Goal: Information Seeking & Learning: Learn about a topic

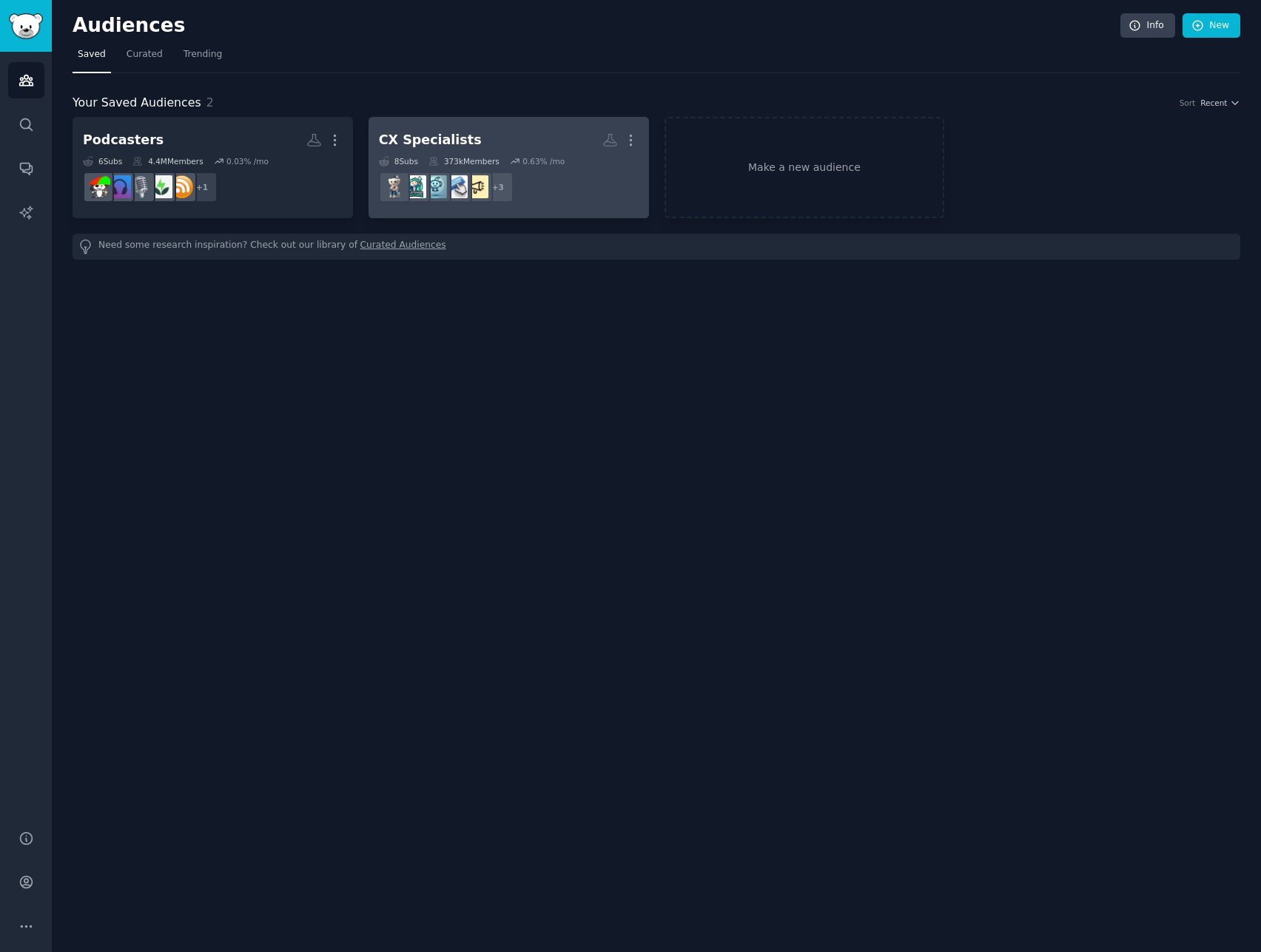
click at [405, 143] on div "CX Specialists" at bounding box center [430, 140] width 103 height 19
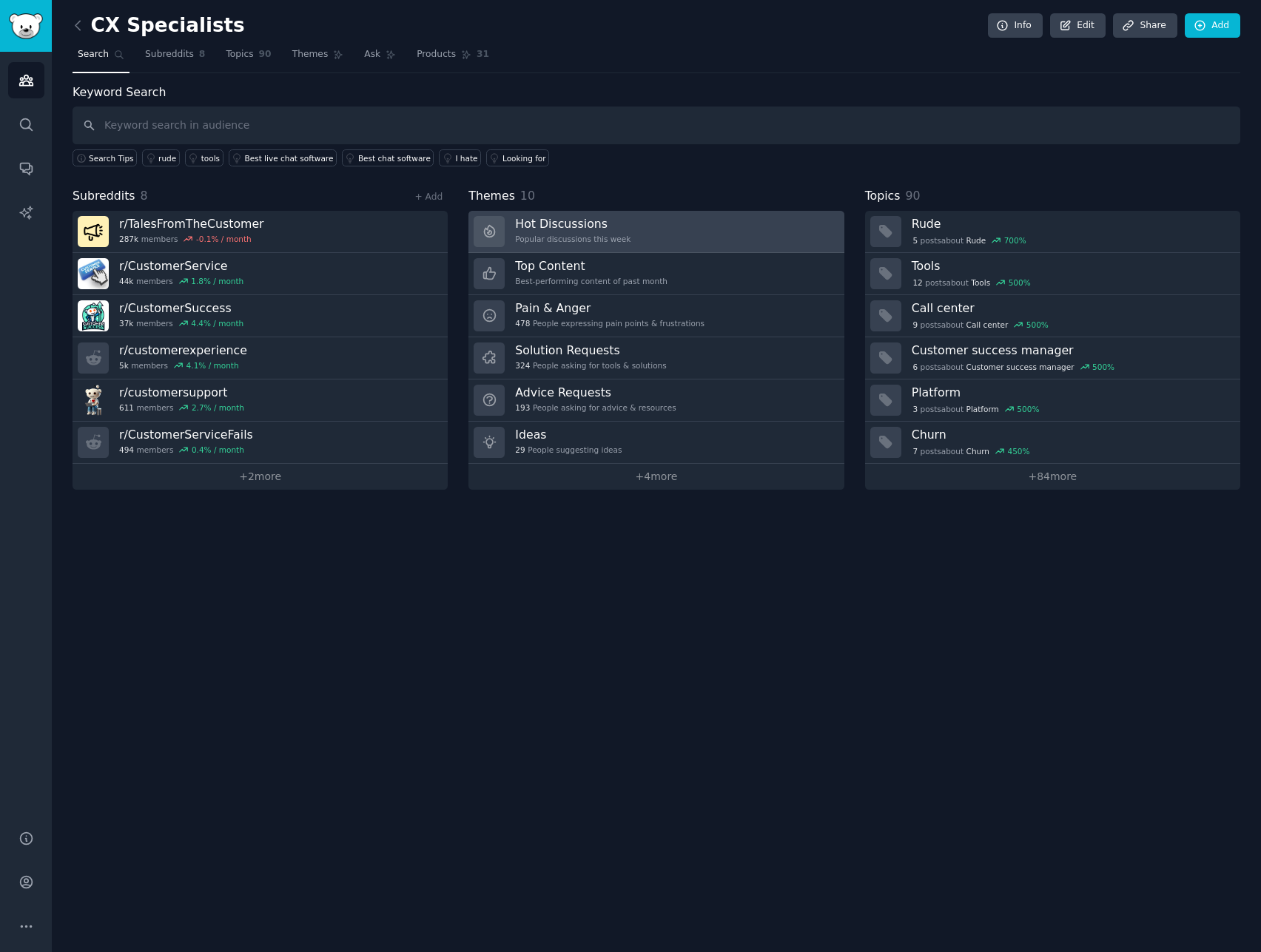
click at [539, 220] on h3 "Hot Discussions" at bounding box center [573, 224] width 115 height 15
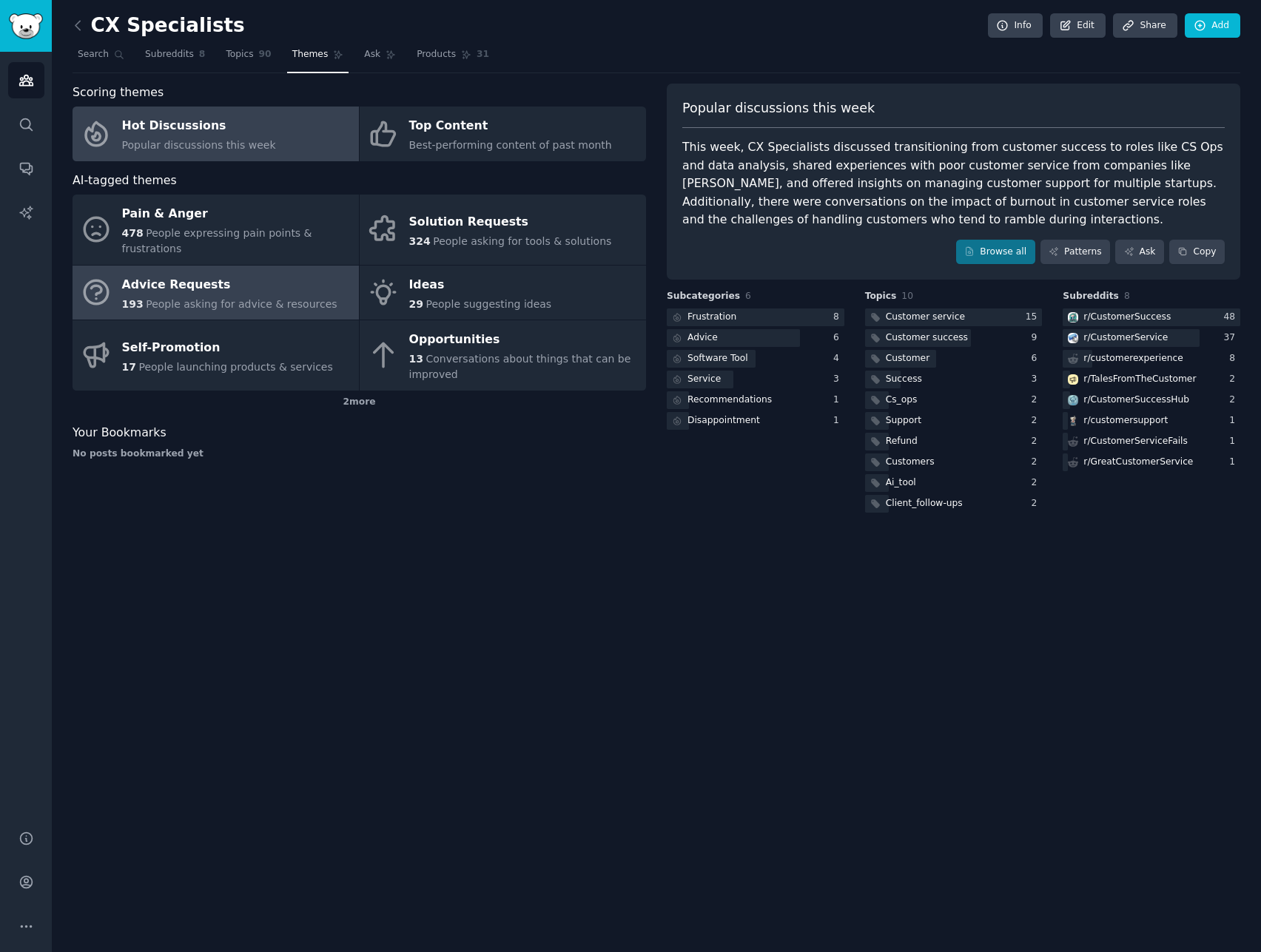
click at [243, 306] on span "People asking for advice & resources" at bounding box center [242, 304] width 191 height 12
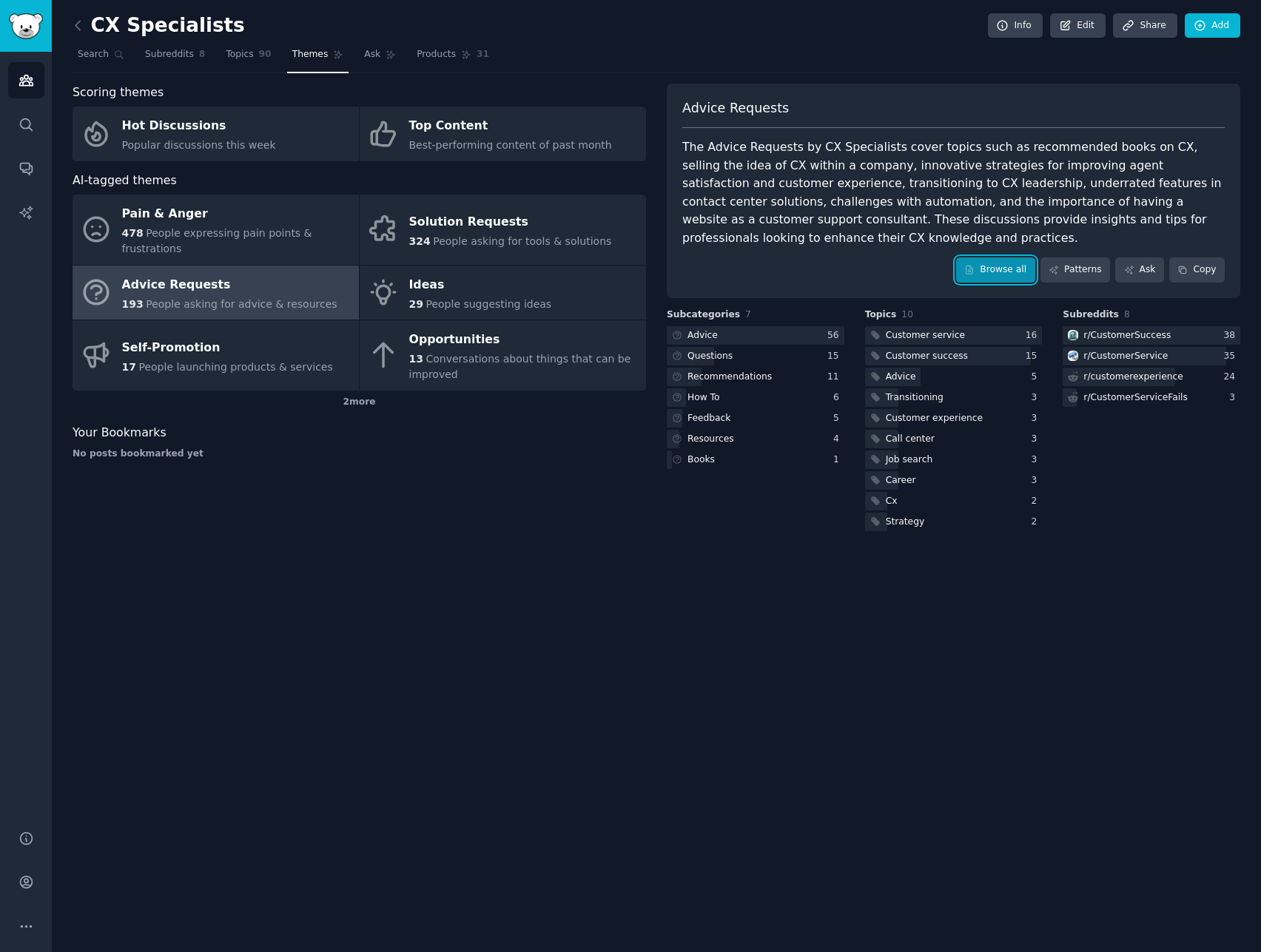
click at [994, 267] on link "Browse all" at bounding box center [996, 270] width 79 height 25
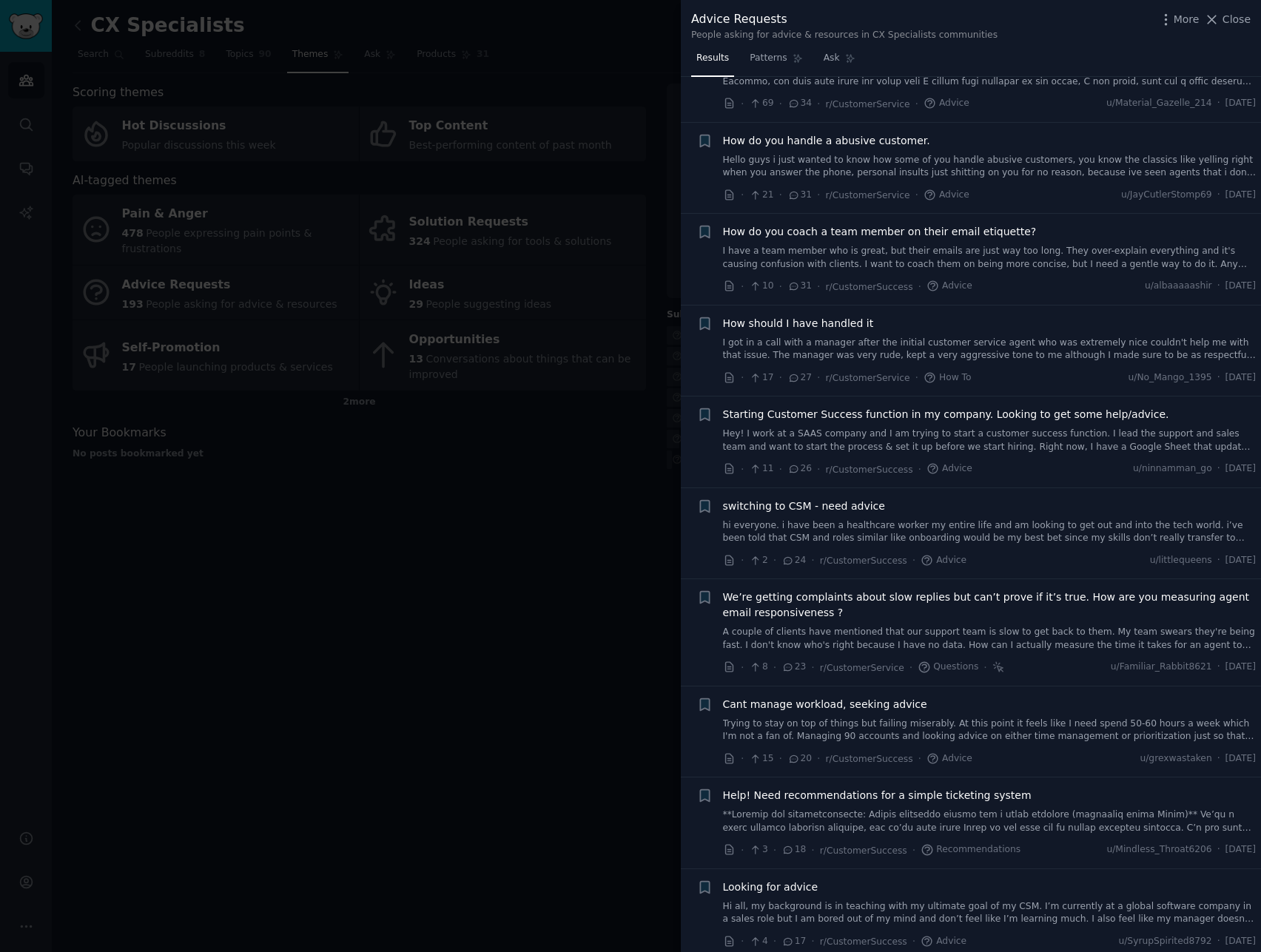
scroll to position [568, 0]
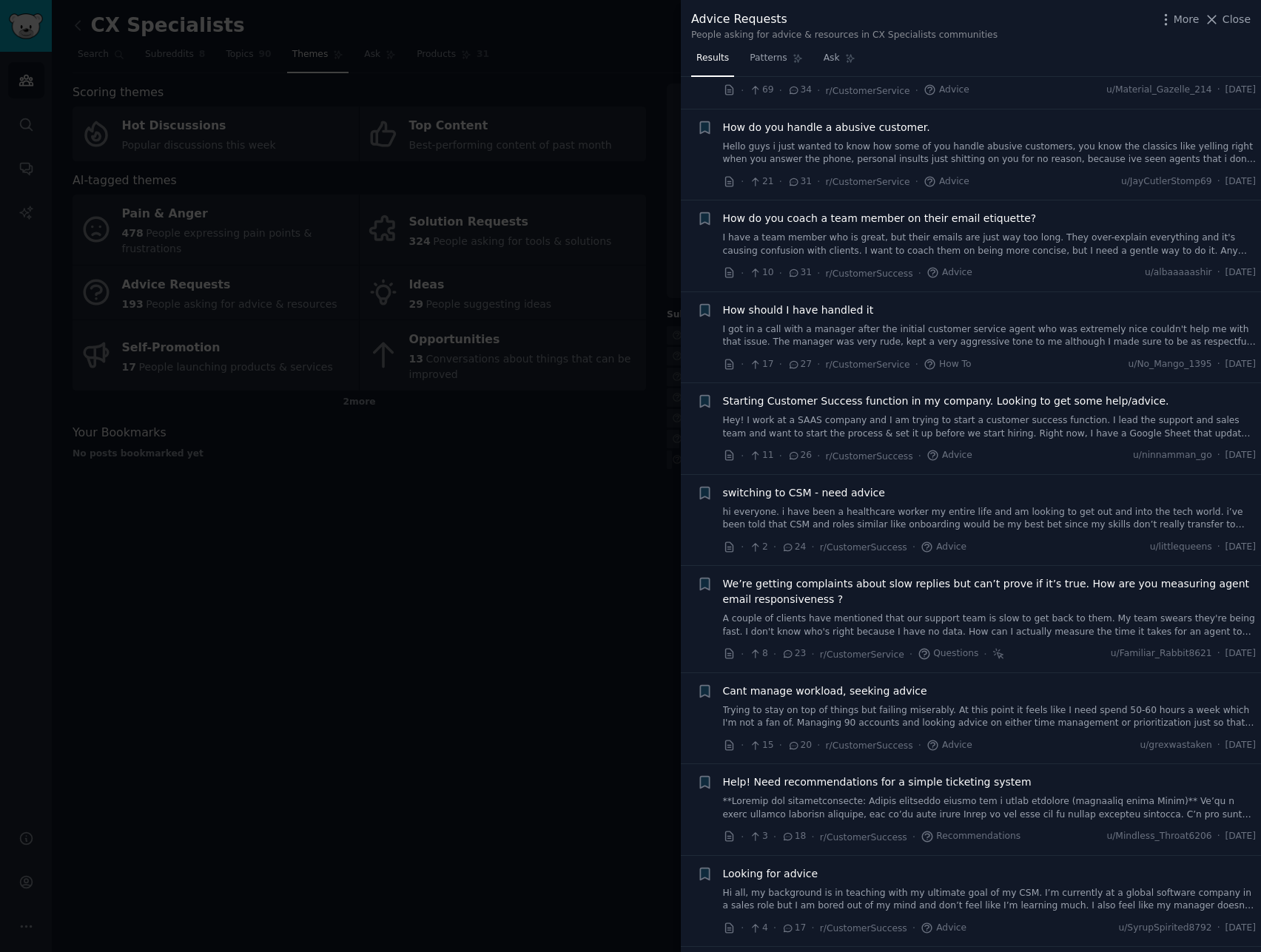
click at [924, 219] on span "How do you coach a team member on their email etiquette?" at bounding box center [879, 218] width 314 height 15
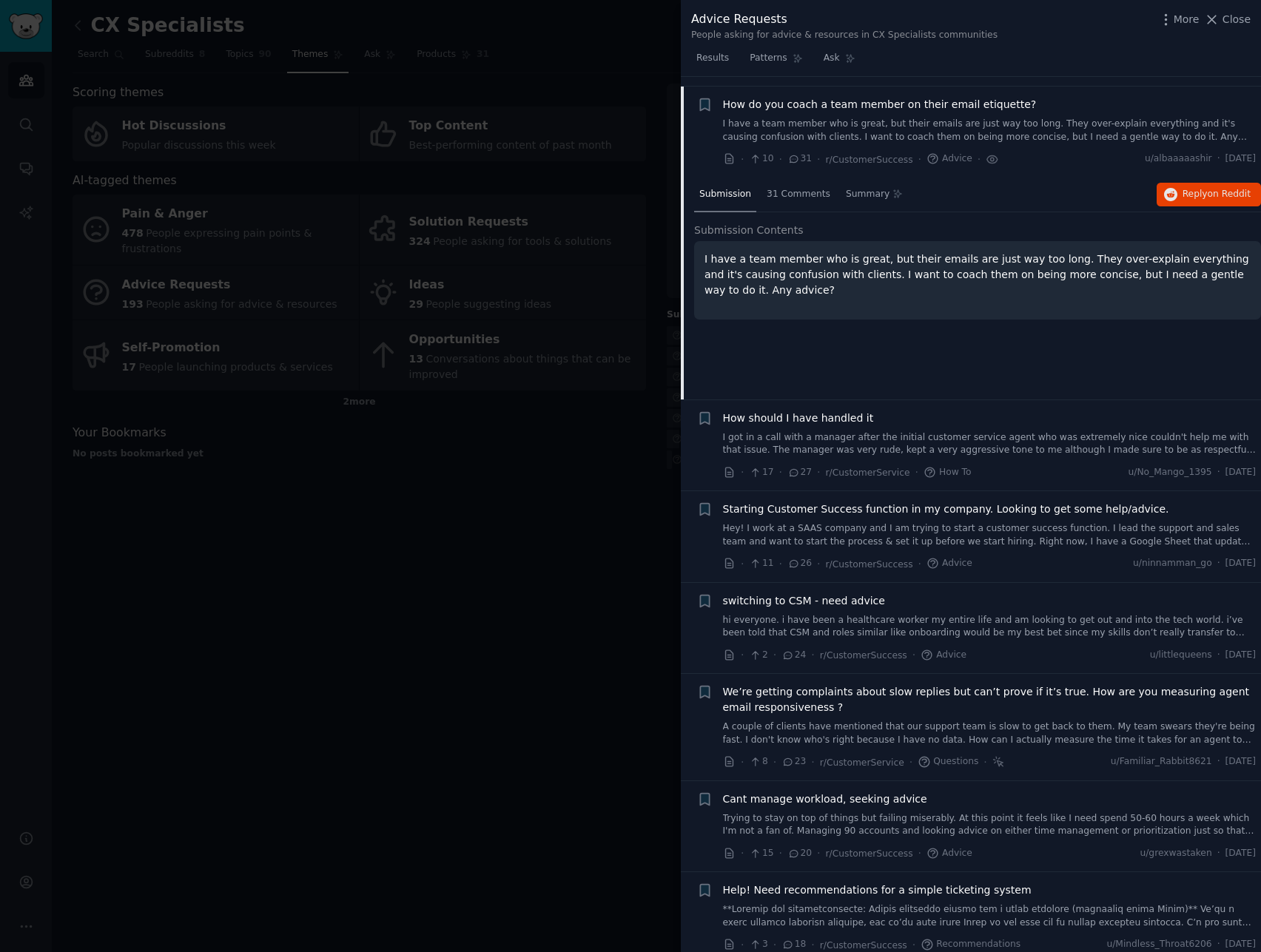
scroll to position [692, 0]
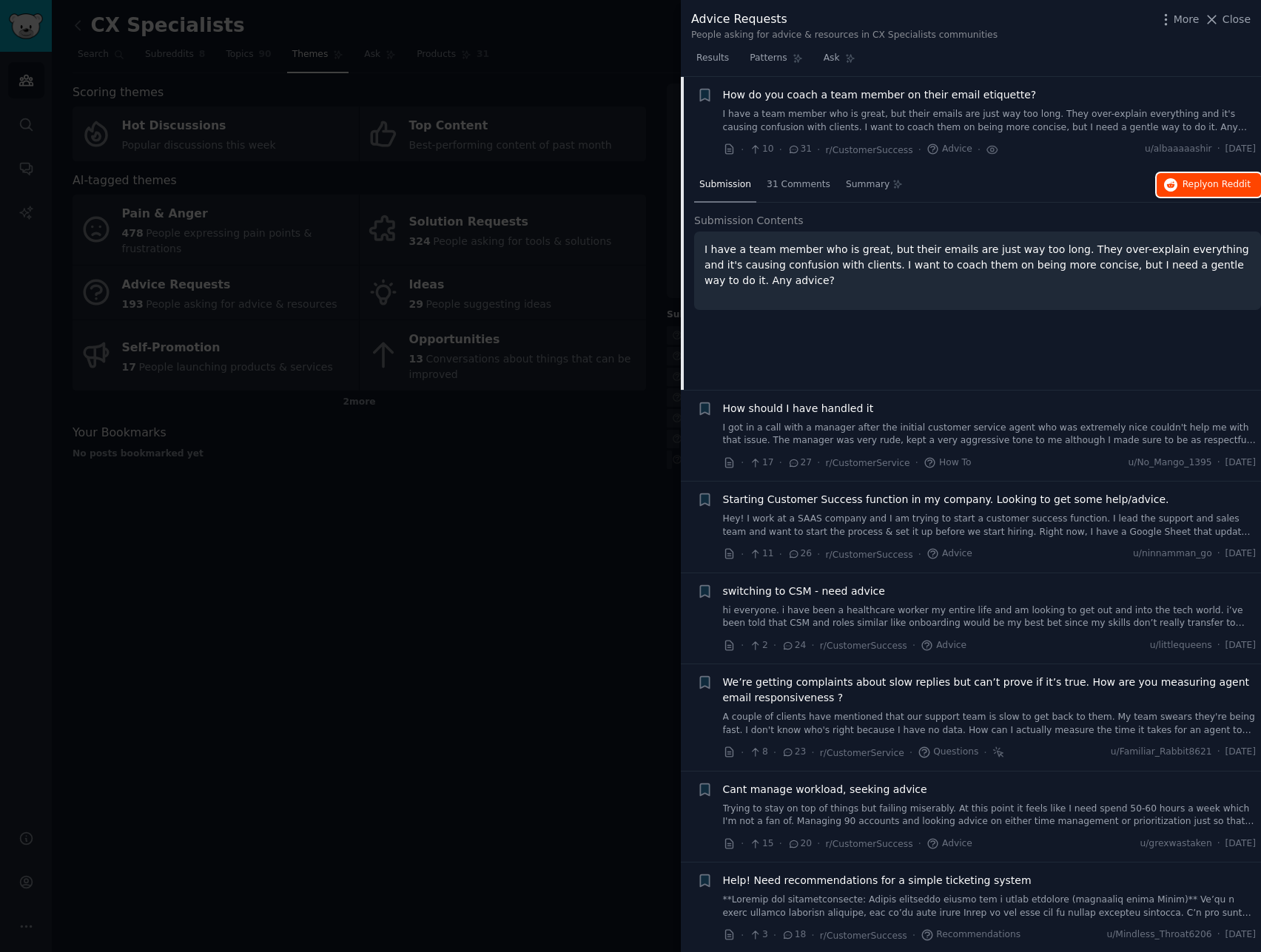
click at [1232, 191] on button "Reply on Reddit" at bounding box center [1208, 185] width 105 height 23
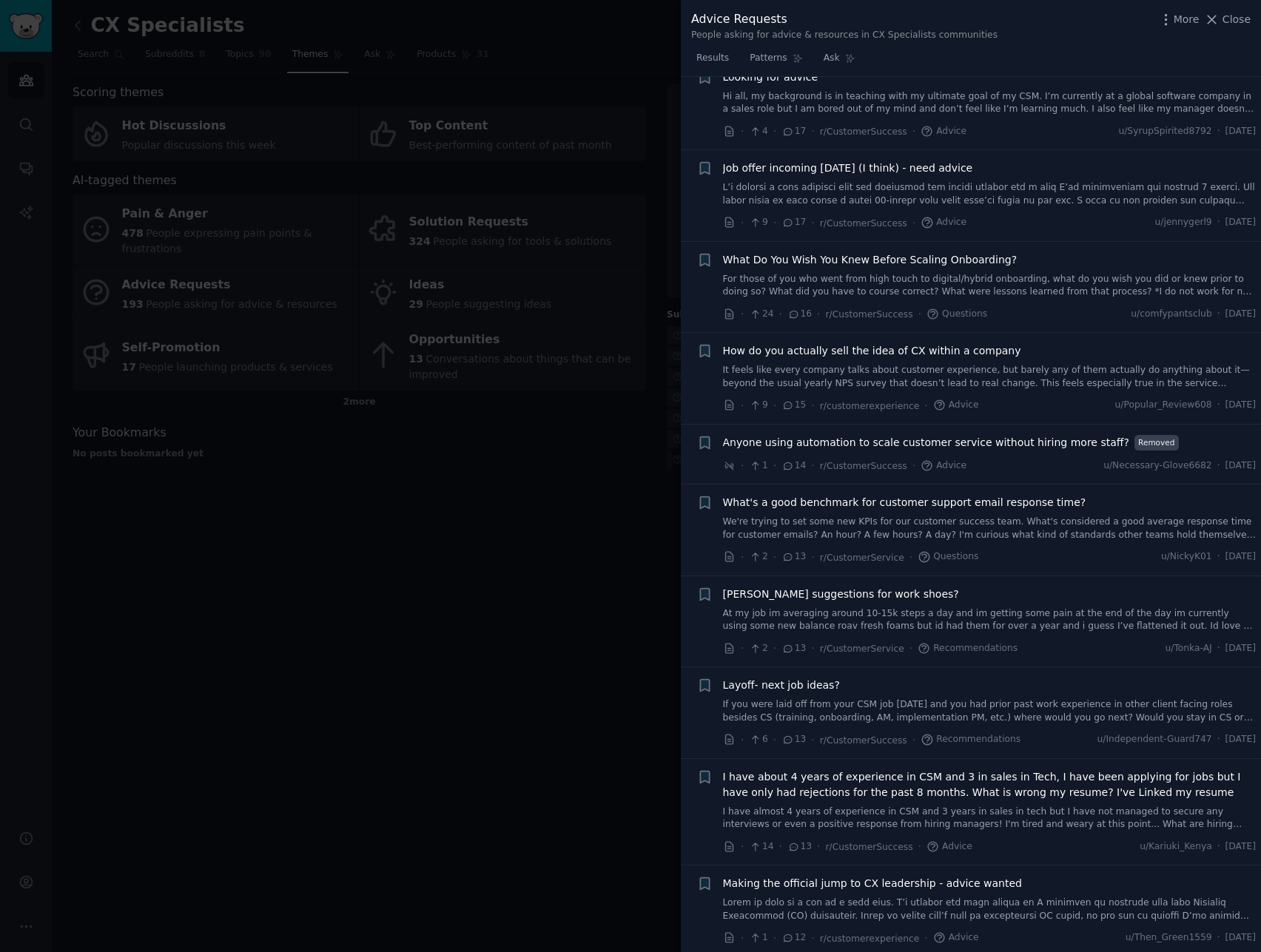
scroll to position [1588, 0]
click at [946, 346] on span "How do you actually sell the idea of CX within a company" at bounding box center [872, 350] width 298 height 15
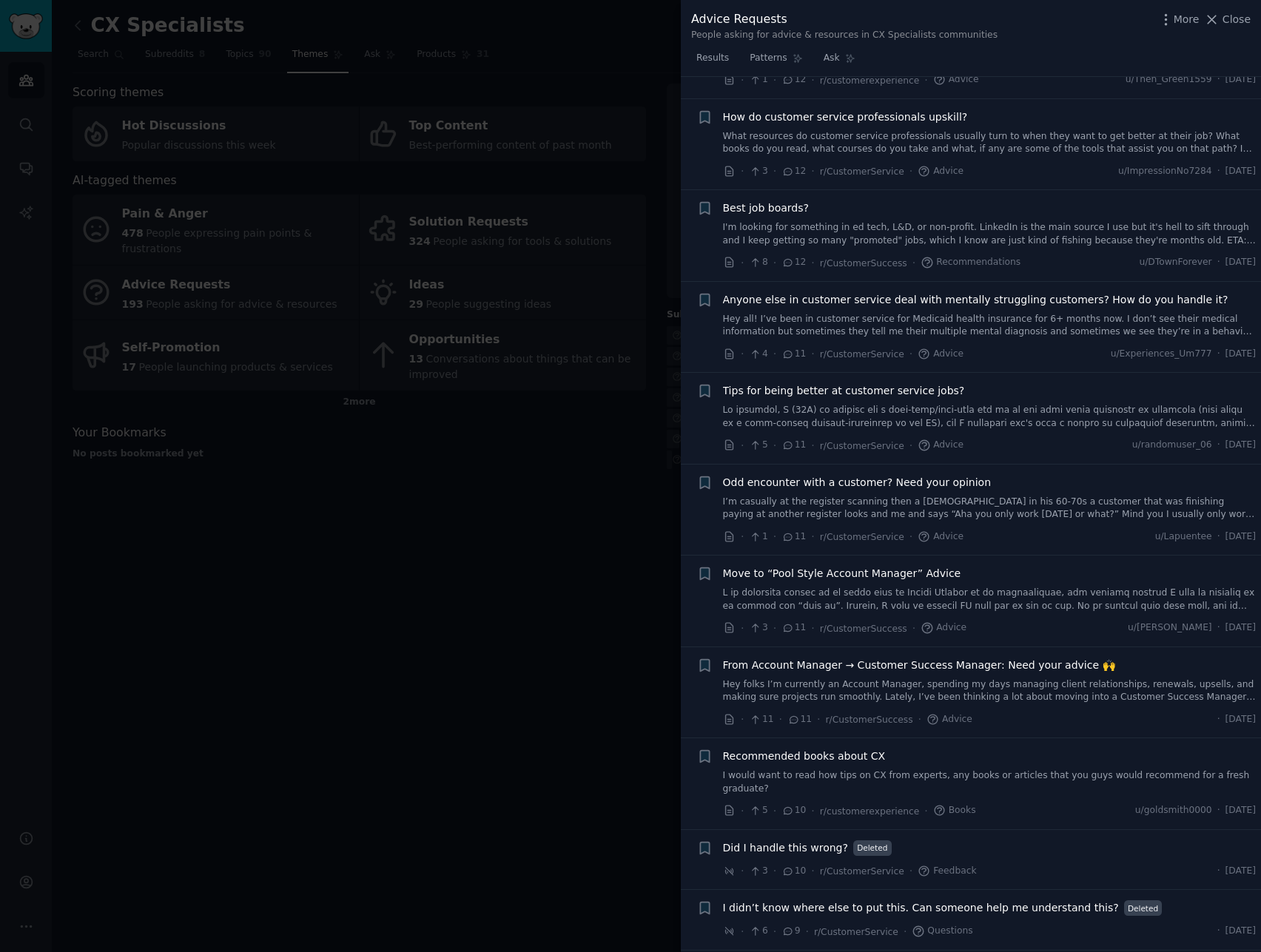
scroll to position [2519, 0]
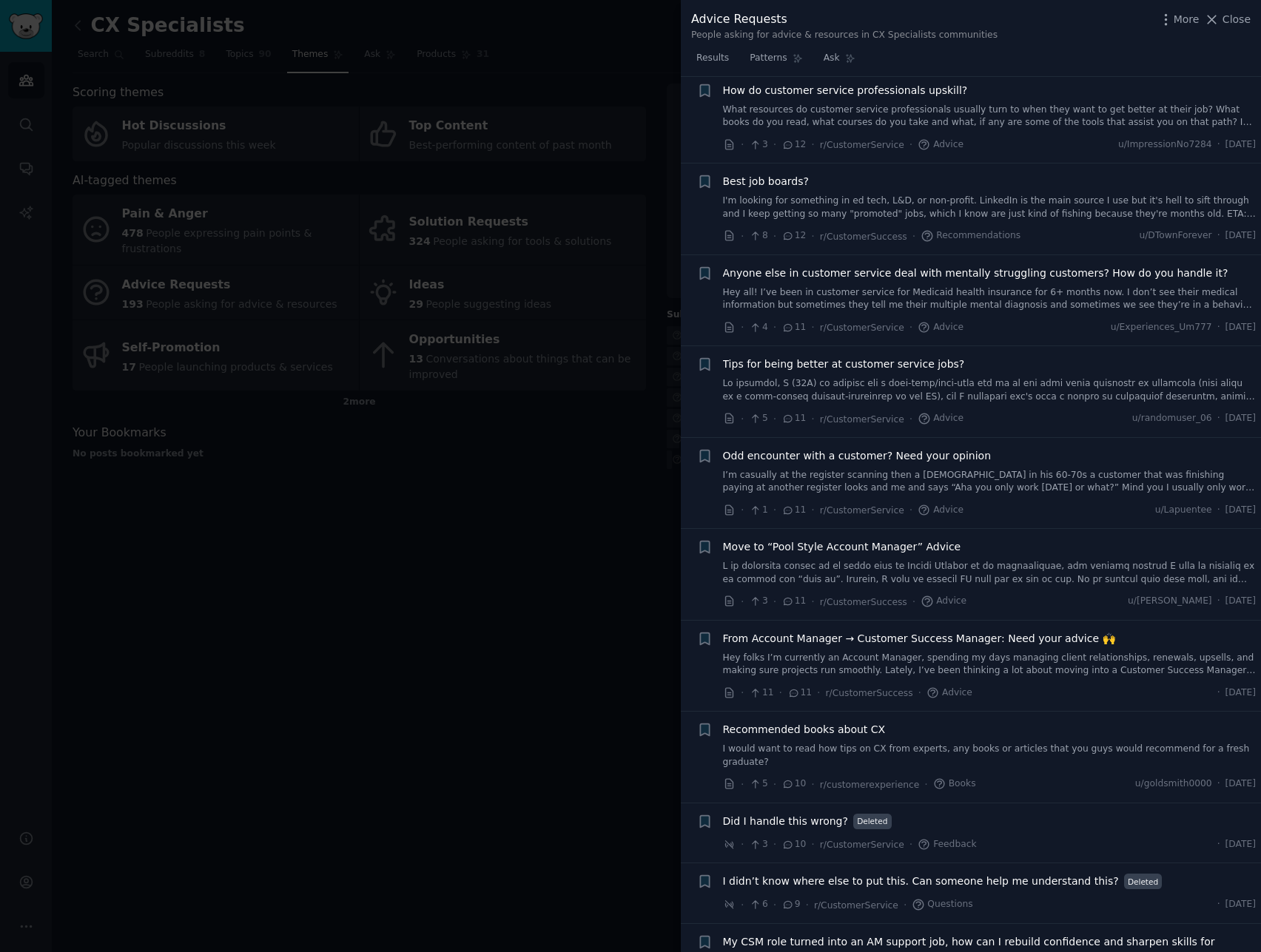
click at [310, 553] on div at bounding box center [630, 476] width 1261 height 952
